Goal: Communication & Community: Ask a question

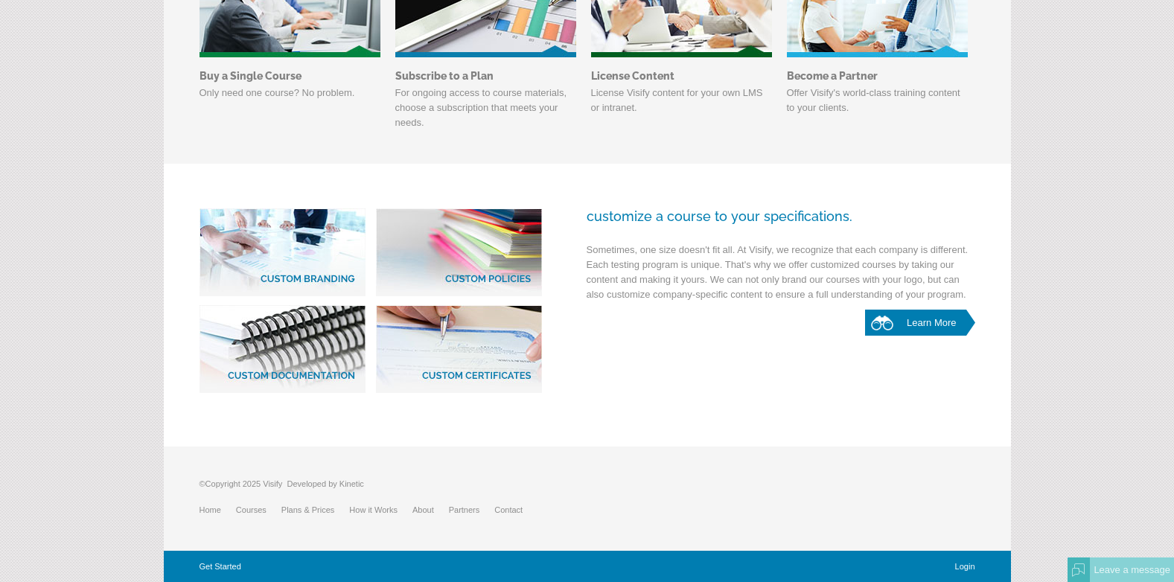
scroll to position [693, 0]
click at [260, 506] on link "Courses" at bounding box center [258, 509] width 45 height 9
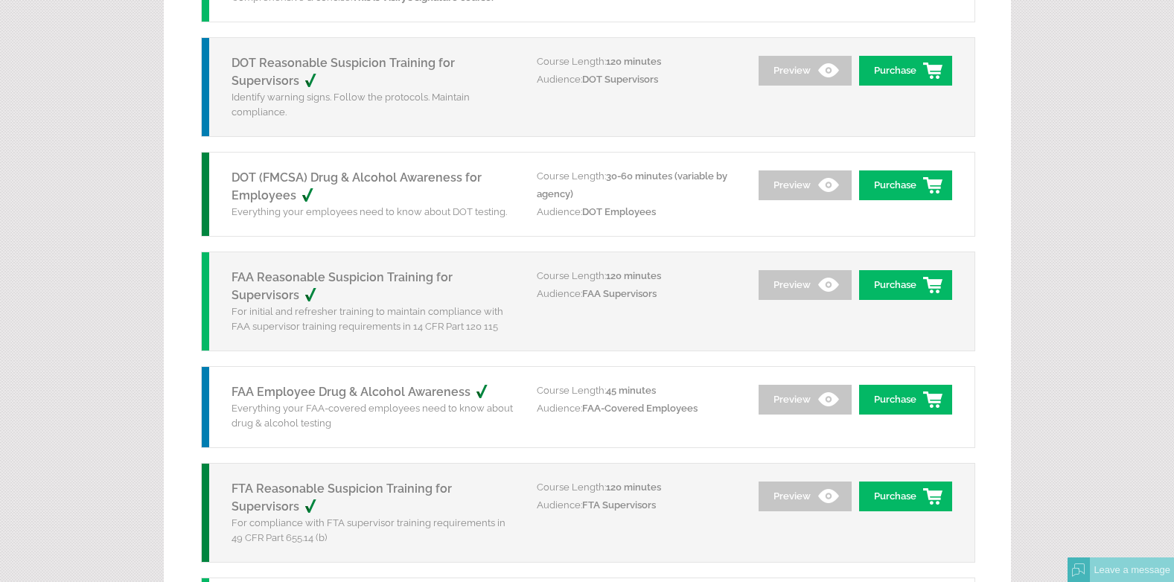
scroll to position [74, 0]
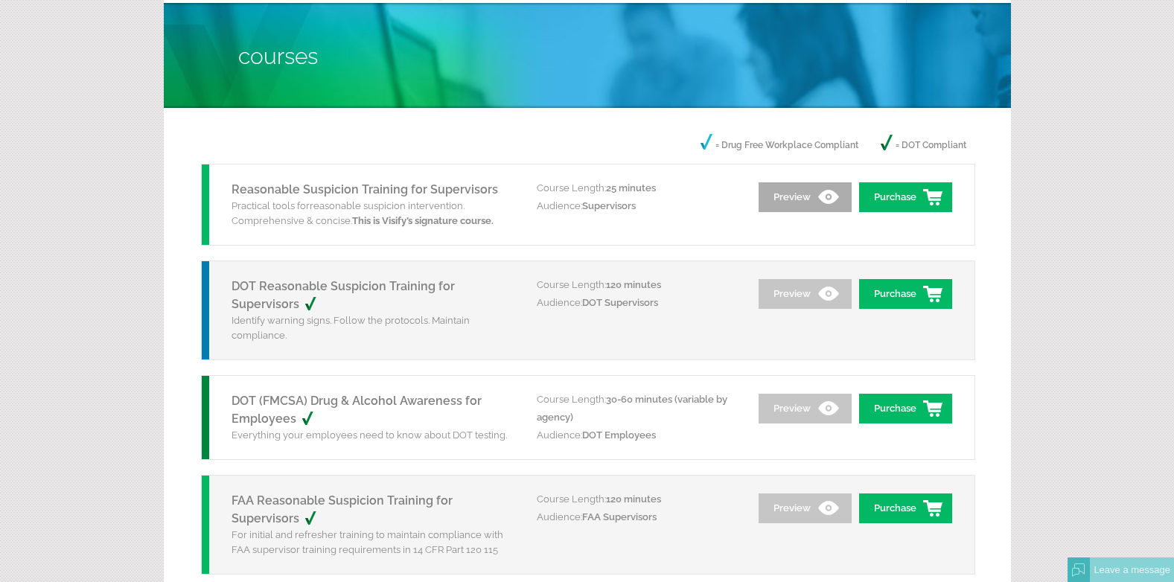
click at [799, 198] on link "Preview" at bounding box center [804, 197] width 93 height 30
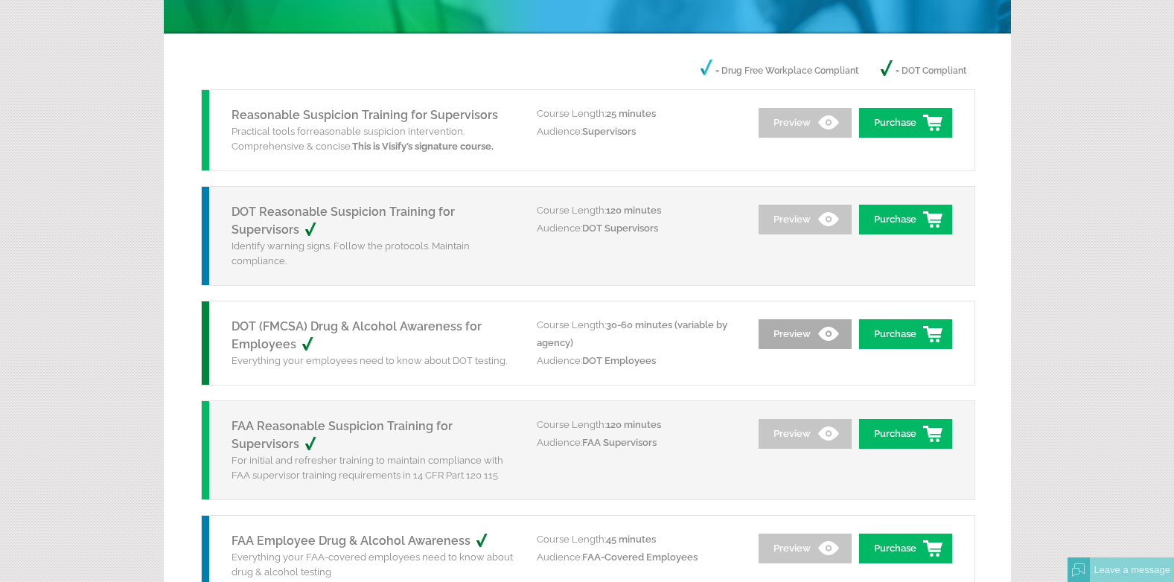
click at [806, 349] on link "Preview" at bounding box center [804, 334] width 93 height 30
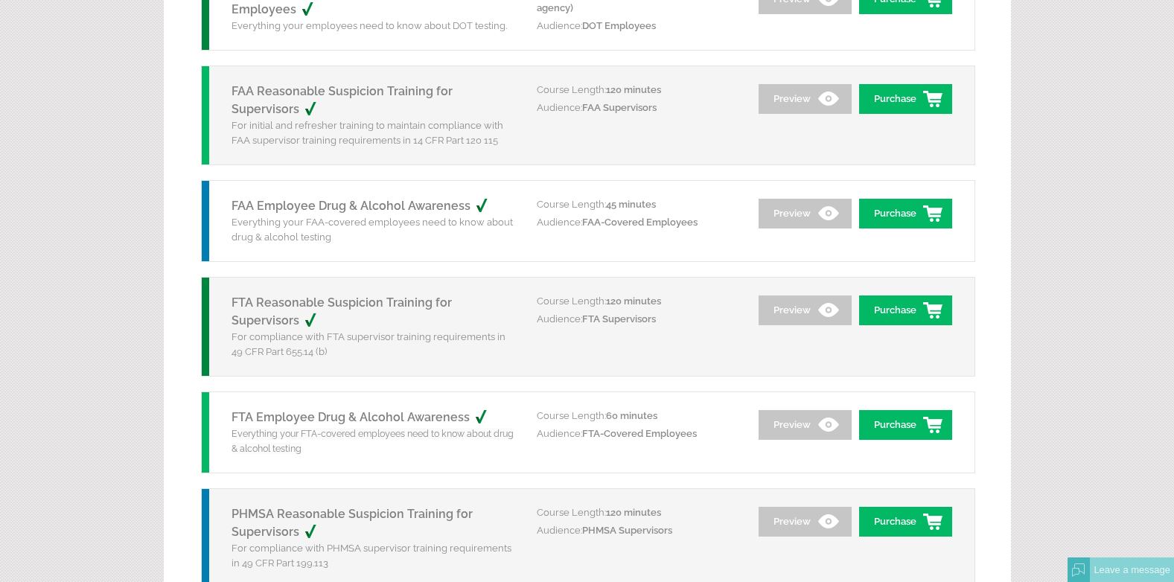
scroll to position [595, 0]
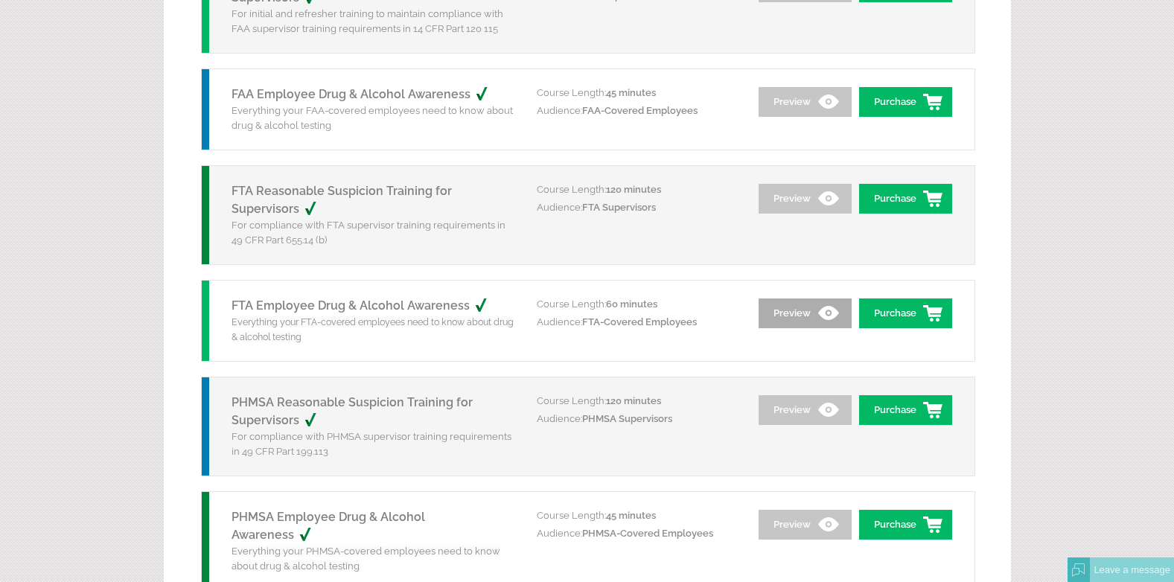
click at [789, 328] on link "Preview" at bounding box center [804, 313] width 93 height 30
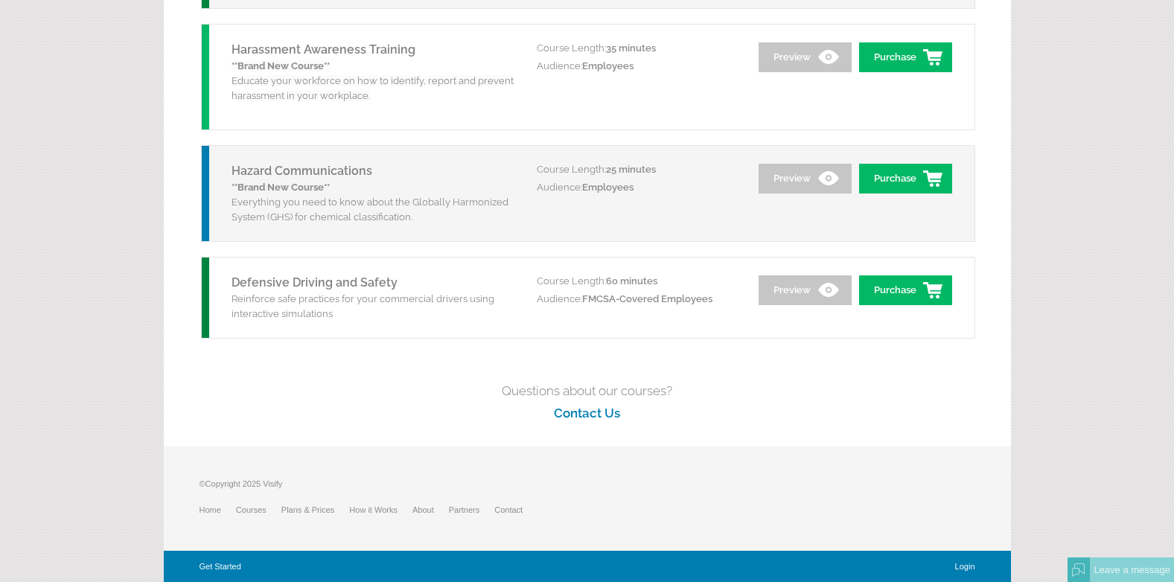
scroll to position [2178, 0]
click at [592, 406] on link "Contact Us" at bounding box center [587, 413] width 66 height 15
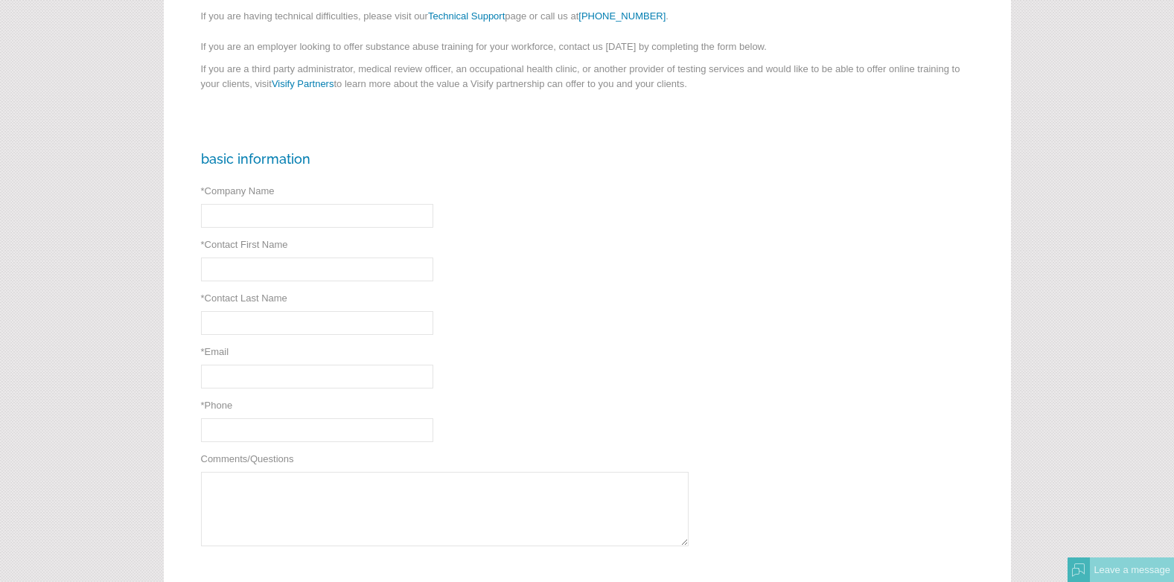
scroll to position [223, 0]
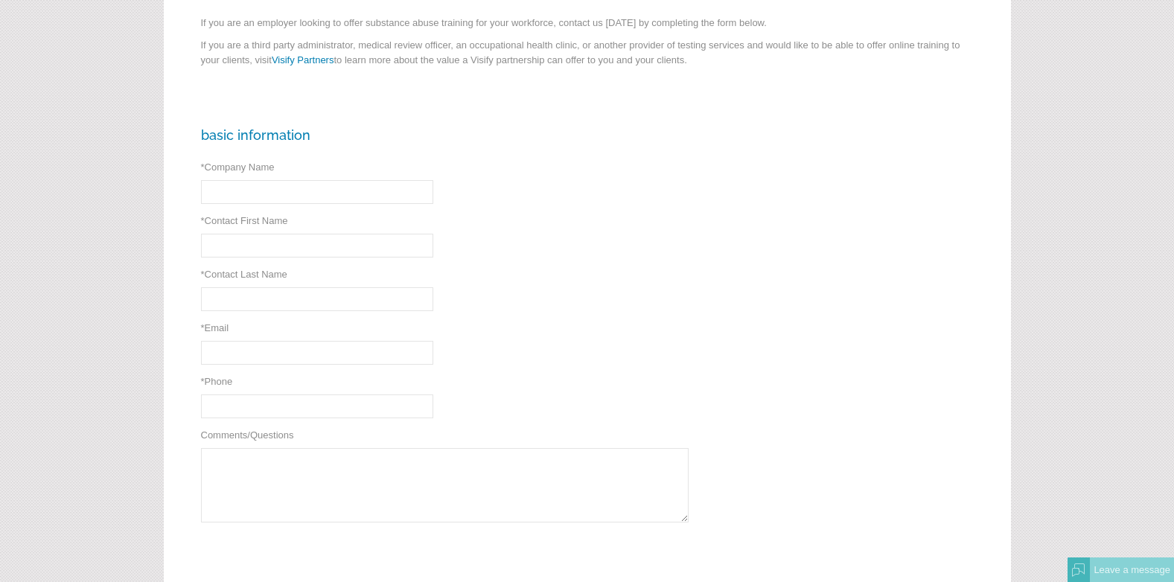
click at [278, 191] on input "* Company Name" at bounding box center [317, 192] width 232 height 24
type input "B"
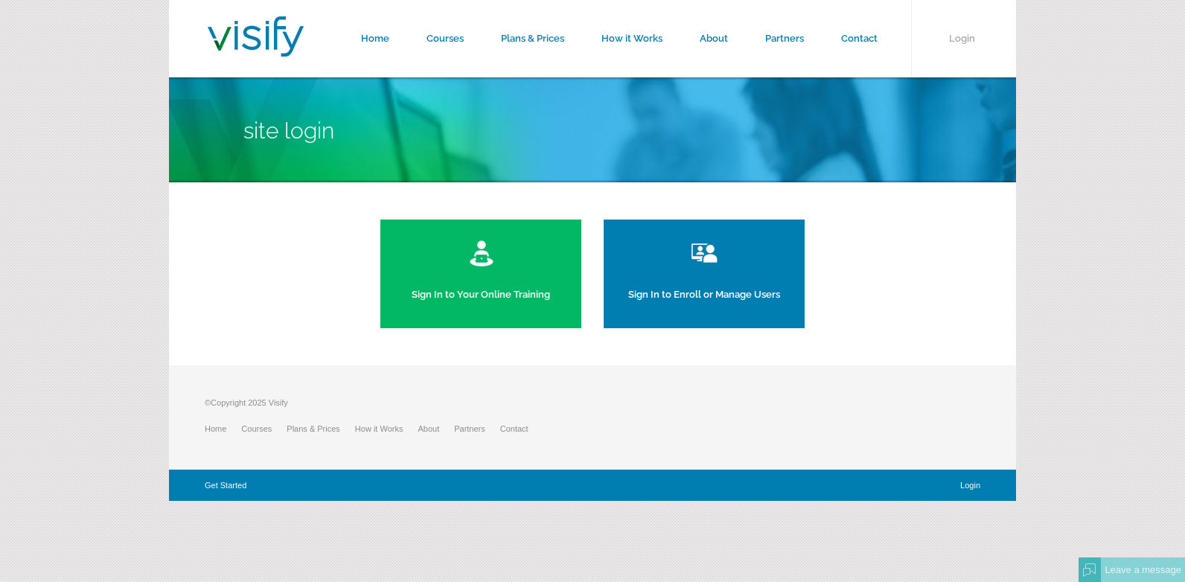
click at [722, 291] on link "Sign In to Enroll or Manage Users" at bounding box center [704, 274] width 201 height 109
click at [468, 301] on link "Sign In to Your Online Training" at bounding box center [480, 274] width 201 height 109
click at [543, 428] on link "Contact" at bounding box center [521, 428] width 43 height 9
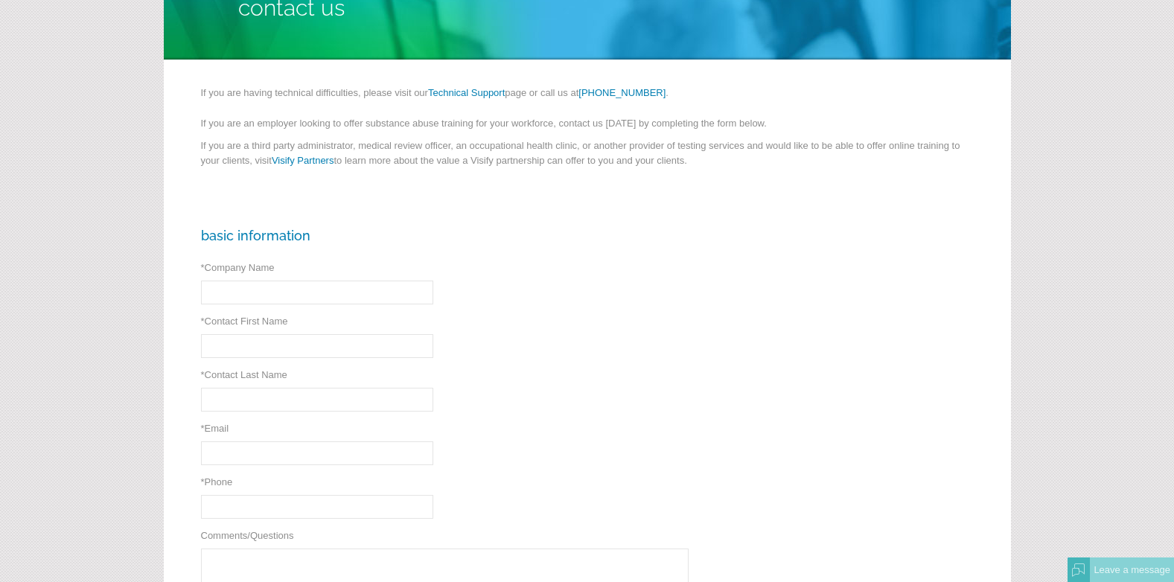
scroll to position [149, 0]
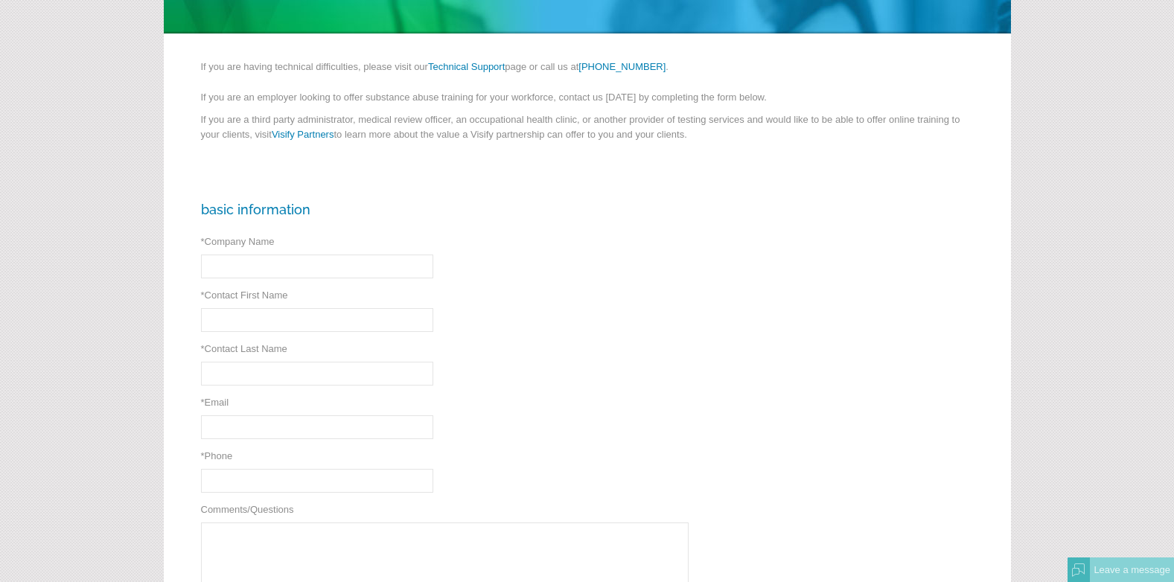
click at [268, 275] on input "* Company Name" at bounding box center [317, 267] width 232 height 24
type input "Bay City Gas Company"
click at [278, 330] on input "* Contact First Name" at bounding box center [317, 320] width 232 height 24
type input "Leo"
click at [273, 375] on input "* Contact Last Name" at bounding box center [317, 374] width 232 height 24
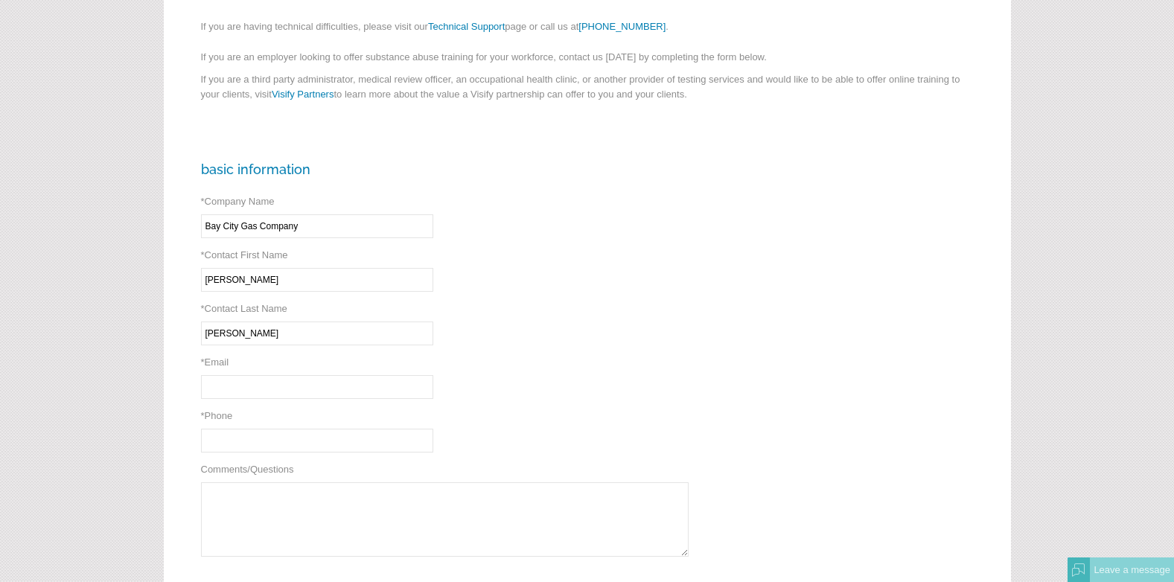
scroll to position [223, 0]
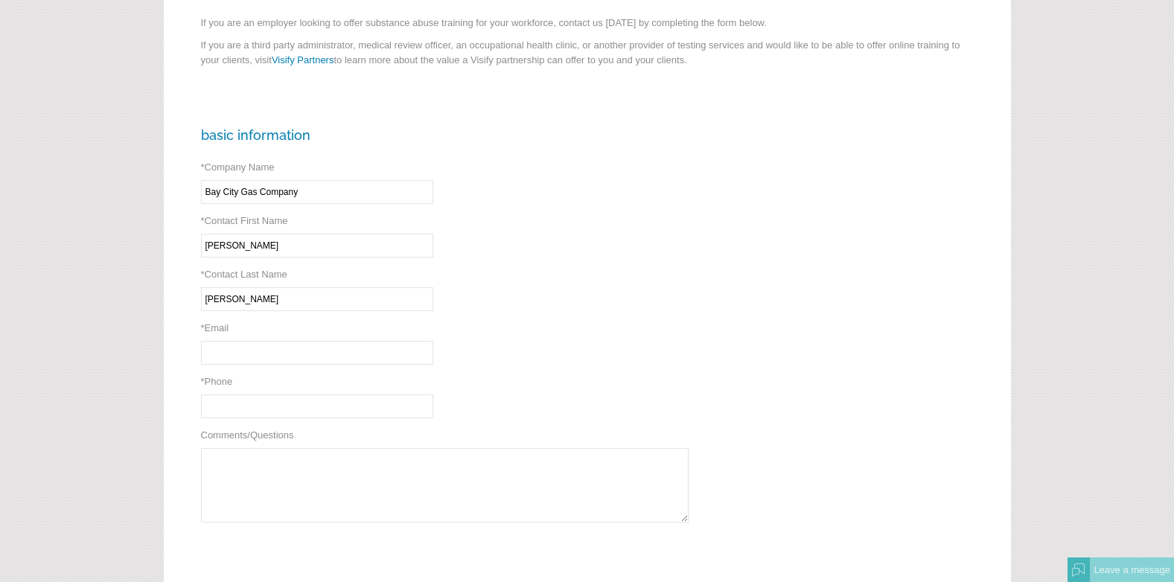
type input "Garza"
click at [307, 360] on input "* Email" at bounding box center [317, 353] width 232 height 24
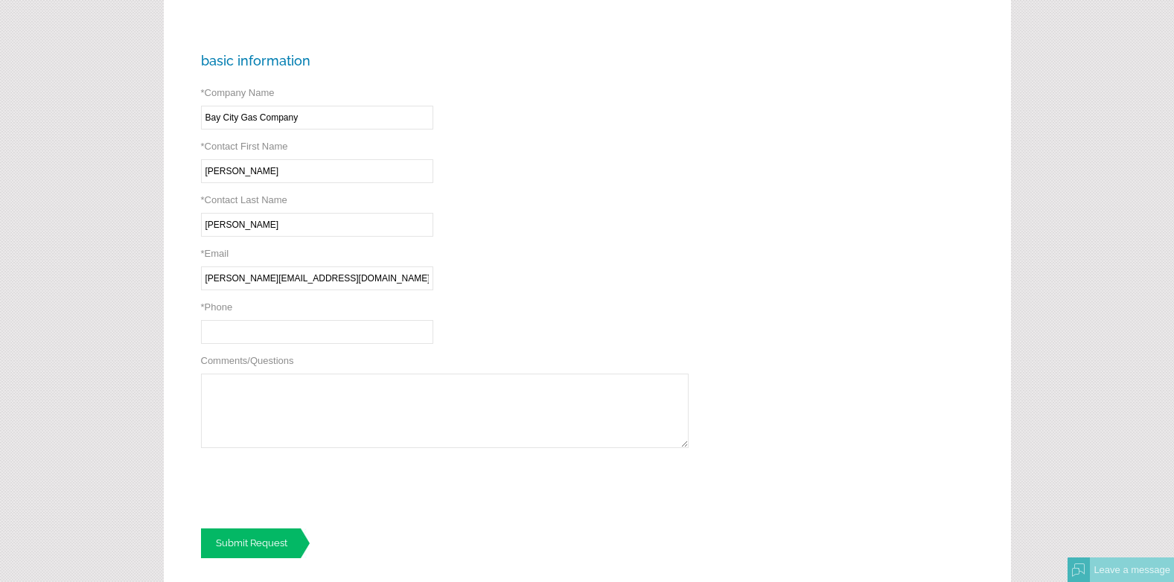
type input "leo@baycitygas.com"
click at [261, 344] on input "* Phone" at bounding box center [317, 332] width 232 height 24
type input "(979) 245-2194"
click at [291, 407] on textarea "Comments/Questions" at bounding box center [444, 411] width 487 height 74
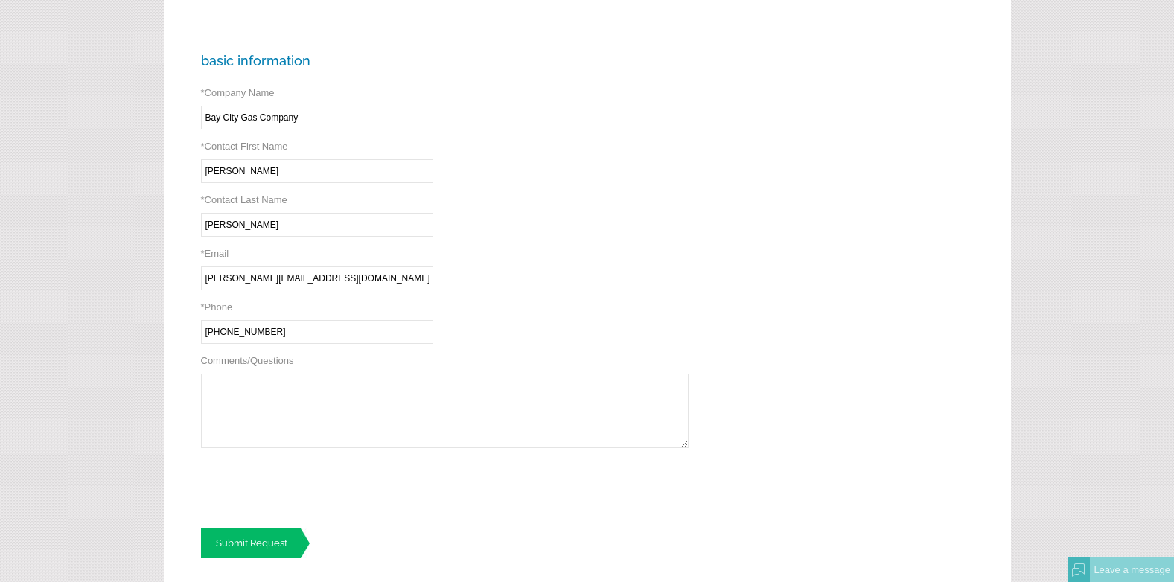
type textarea "w"
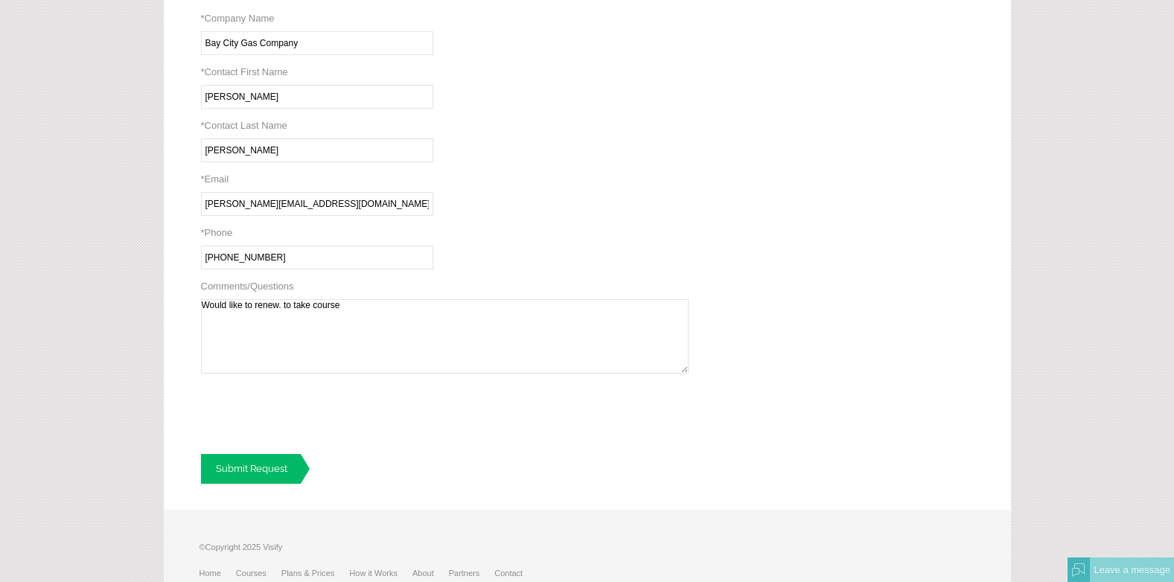
type textarea "Would like to renew. to take course"
click at [275, 484] on link "Submit Request" at bounding box center [255, 469] width 109 height 30
